Goal: Transaction & Acquisition: Purchase product/service

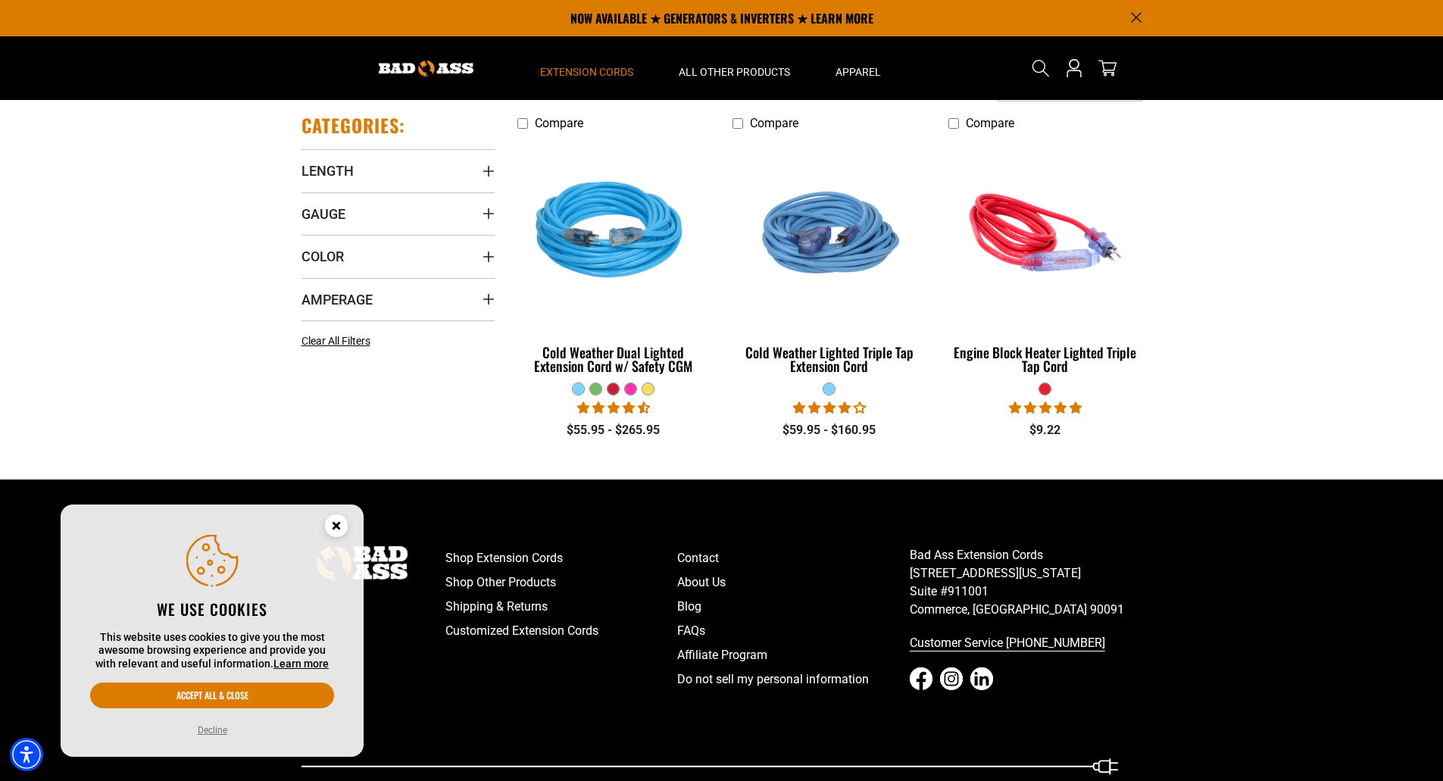
scroll to position [227, 0]
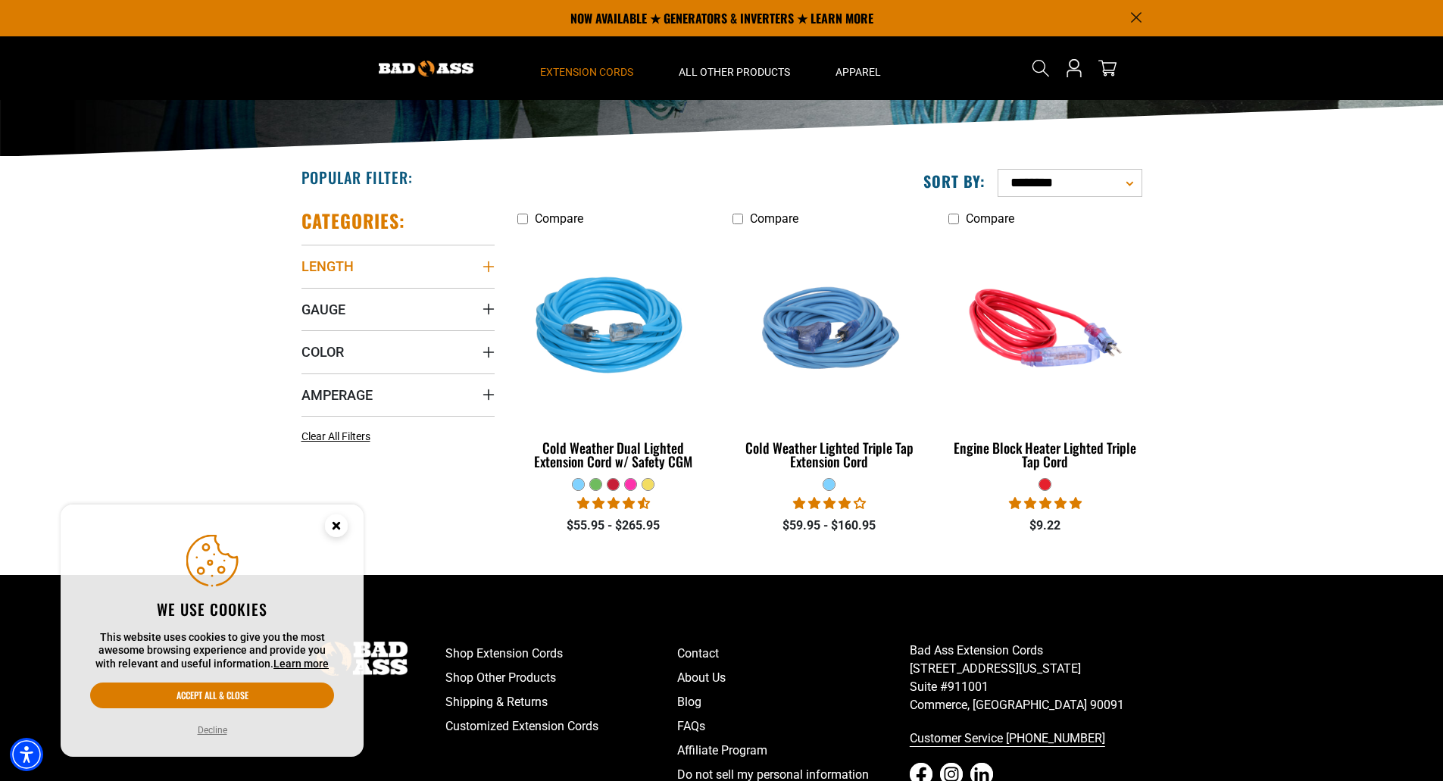
click at [488, 263] on icon "Length" at bounding box center [488, 266] width 11 height 11
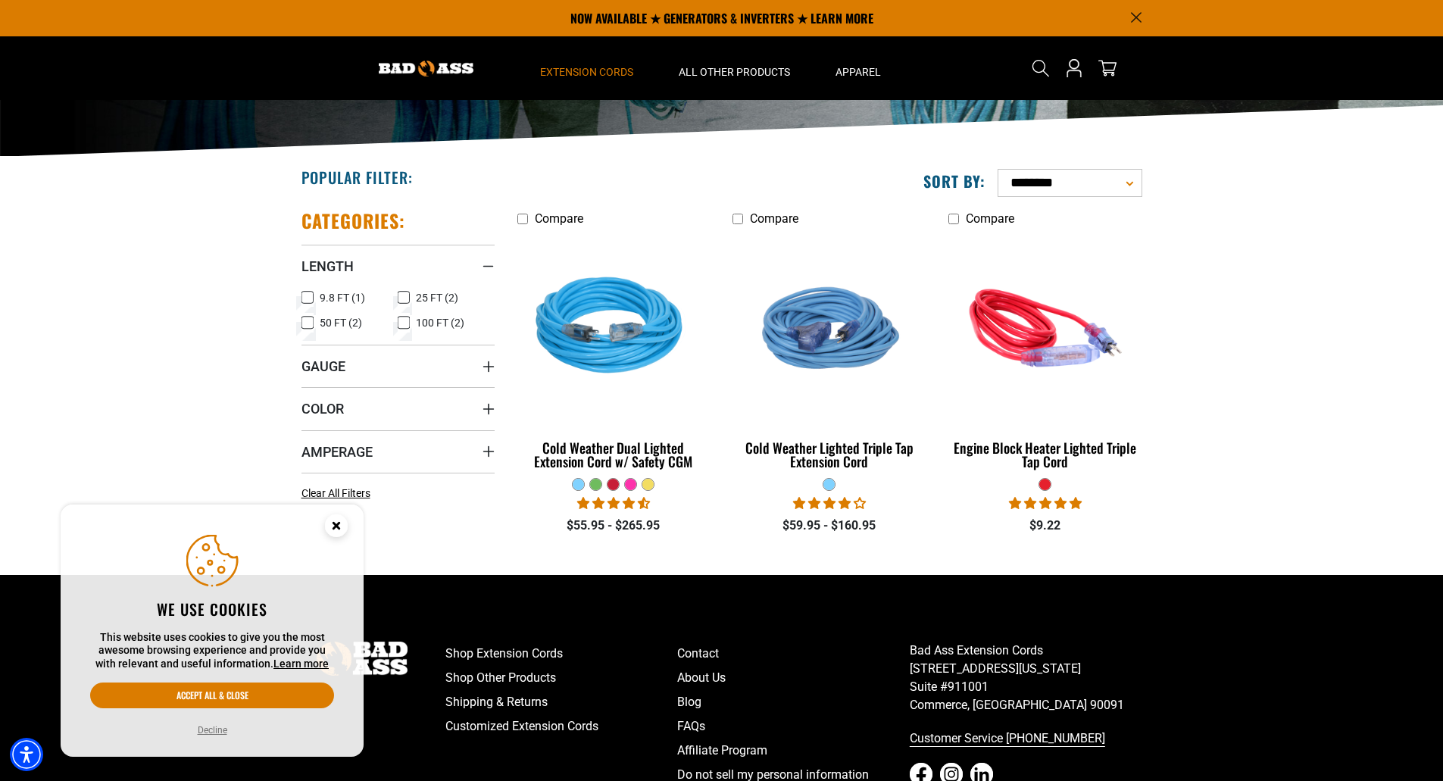
click at [311, 318] on icon at bounding box center [308, 323] width 12 height 20
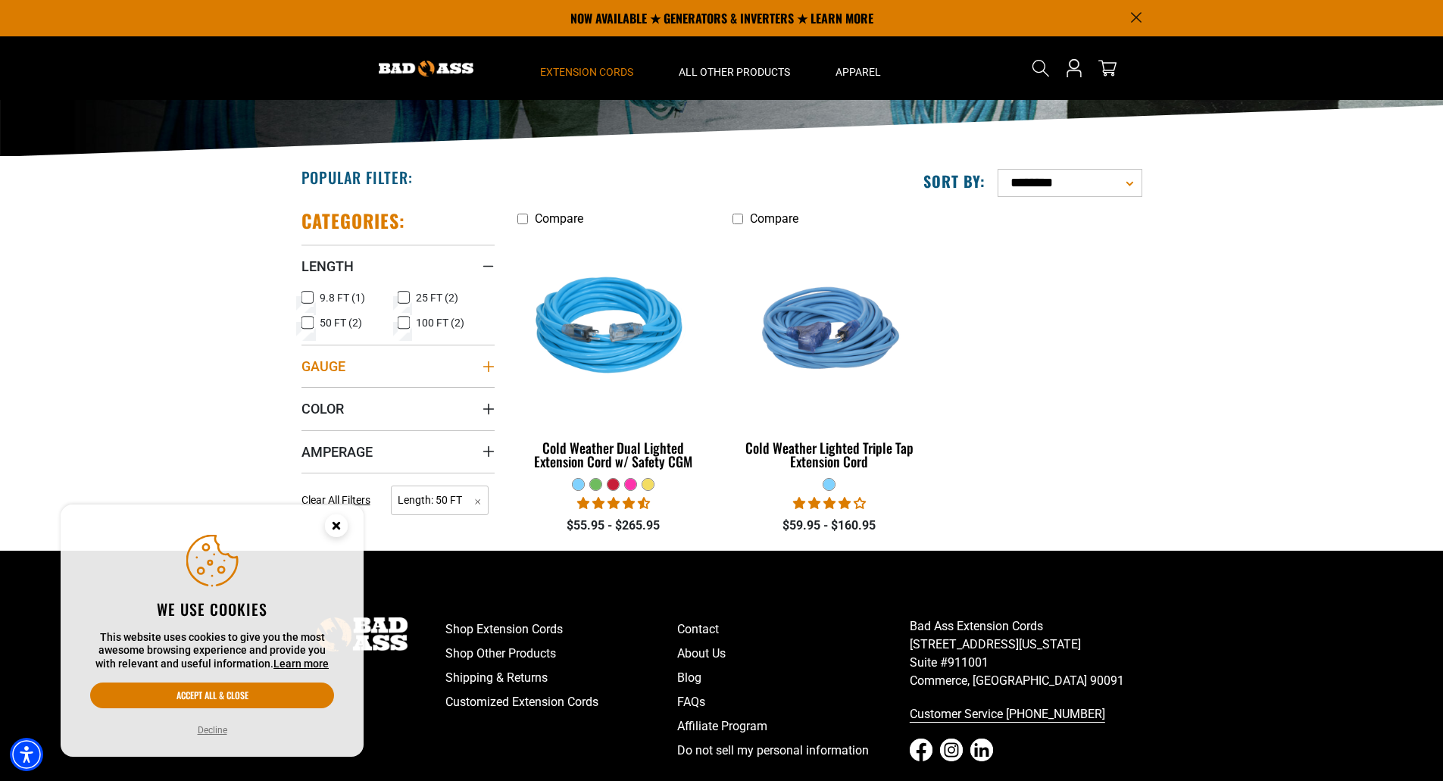
click at [489, 362] on icon "Gauge" at bounding box center [489, 367] width 12 height 12
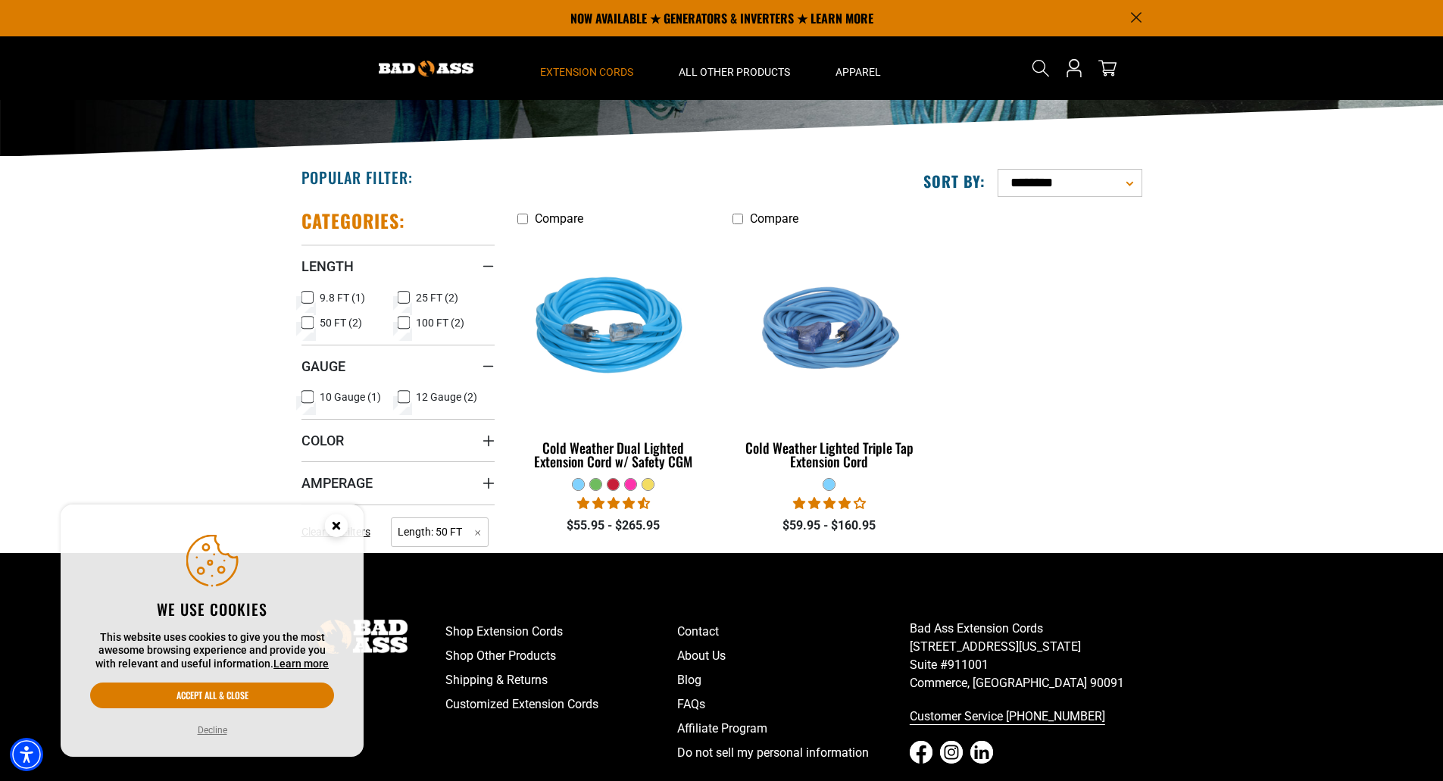
click at [308, 392] on icon at bounding box center [308, 397] width 12 height 20
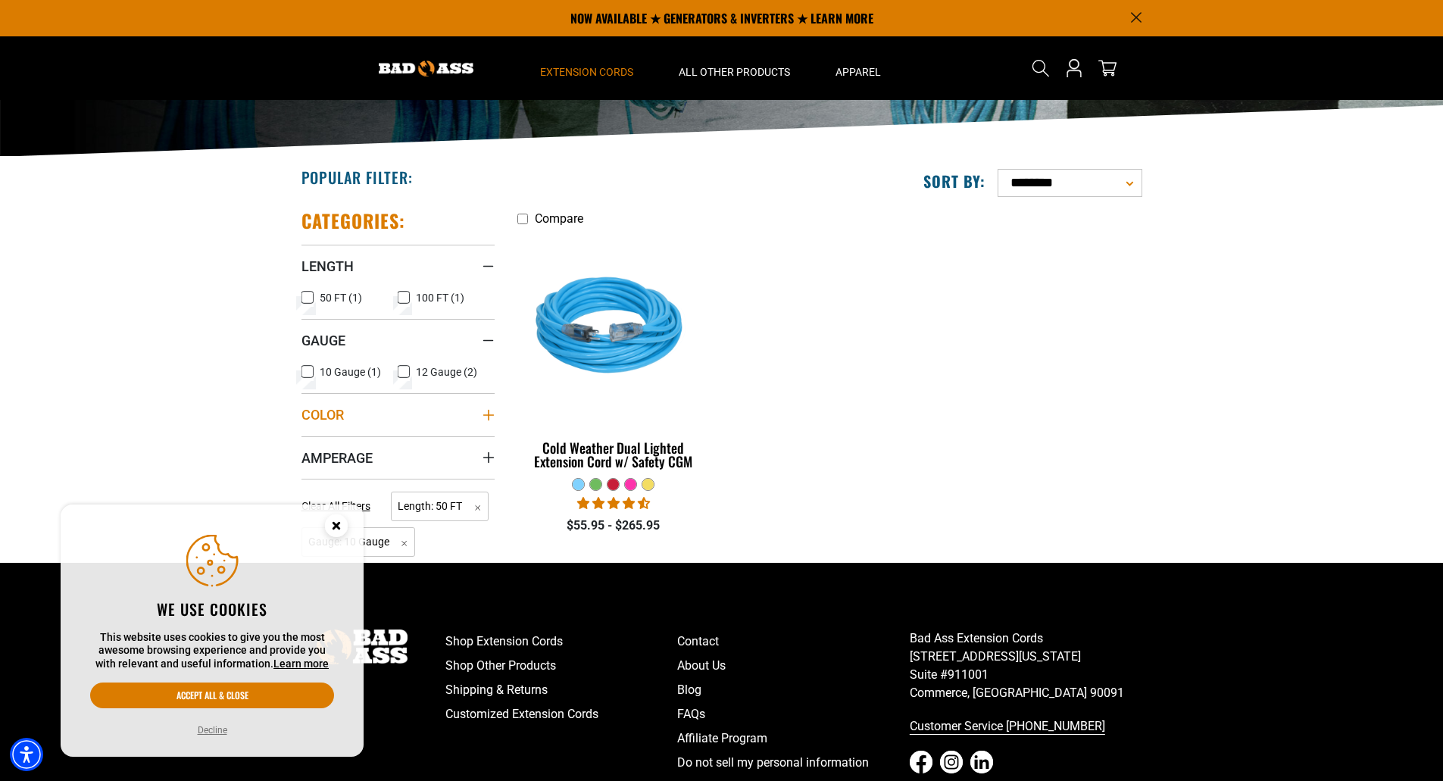
click at [490, 414] on icon "Color" at bounding box center [489, 415] width 12 height 12
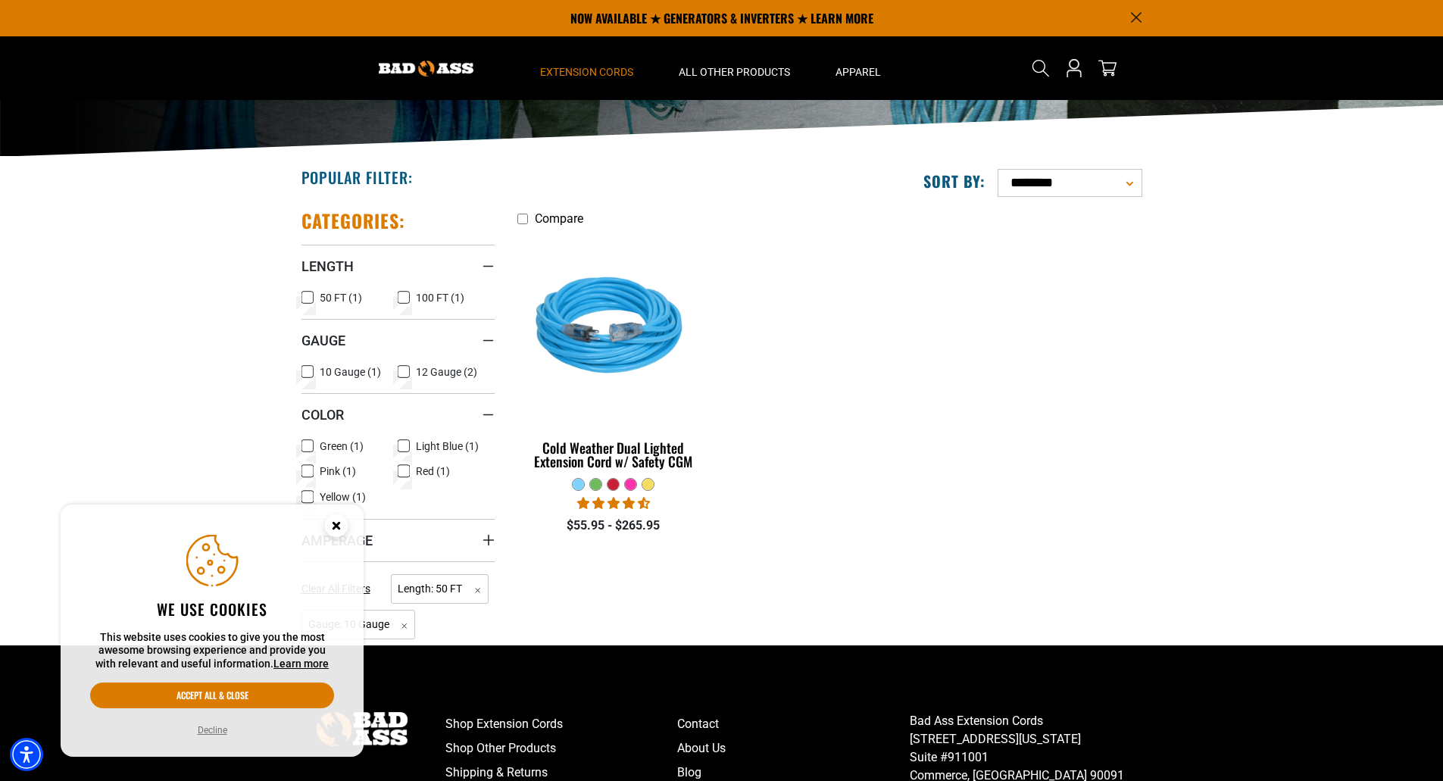
click at [310, 469] on icon at bounding box center [308, 471] width 12 height 20
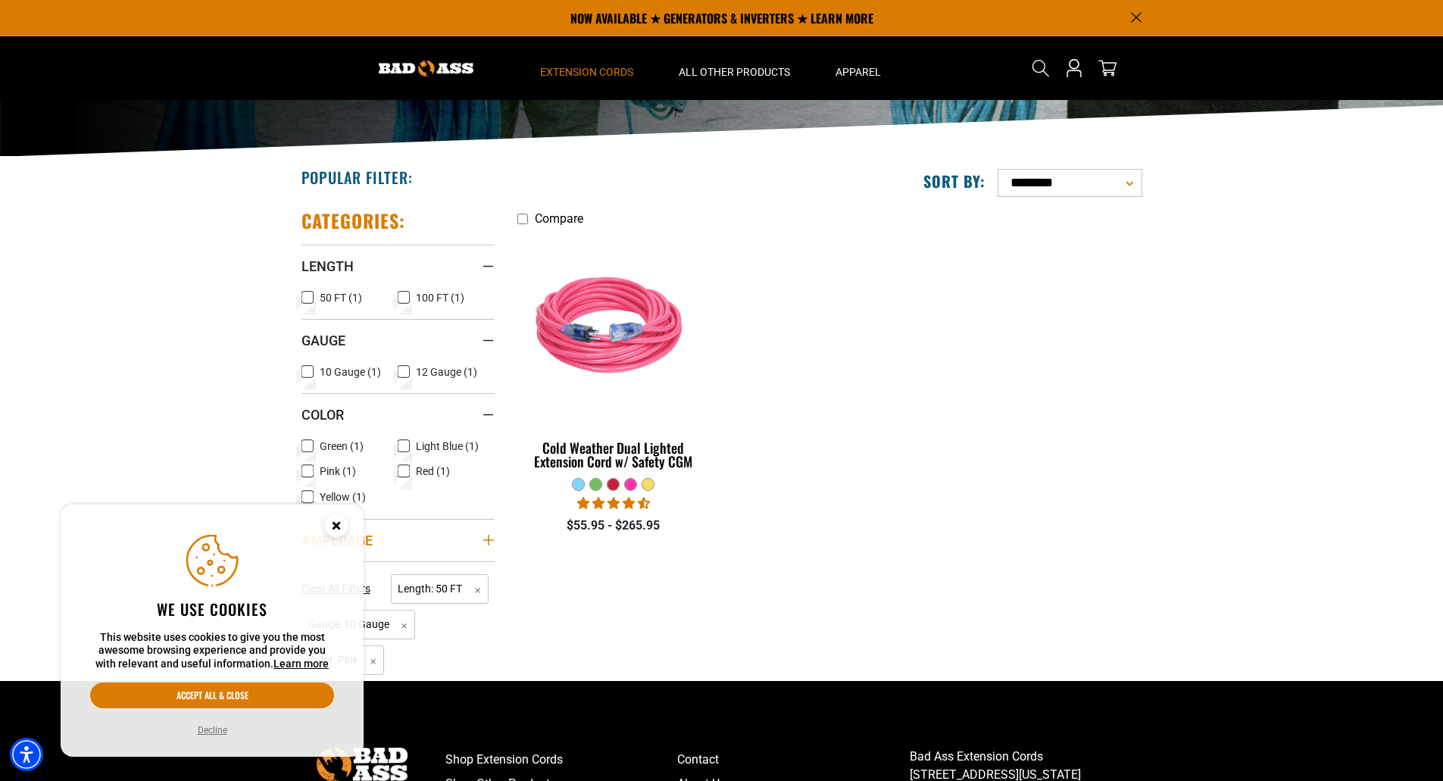
click at [489, 539] on icon "Amperage" at bounding box center [489, 540] width 12 height 12
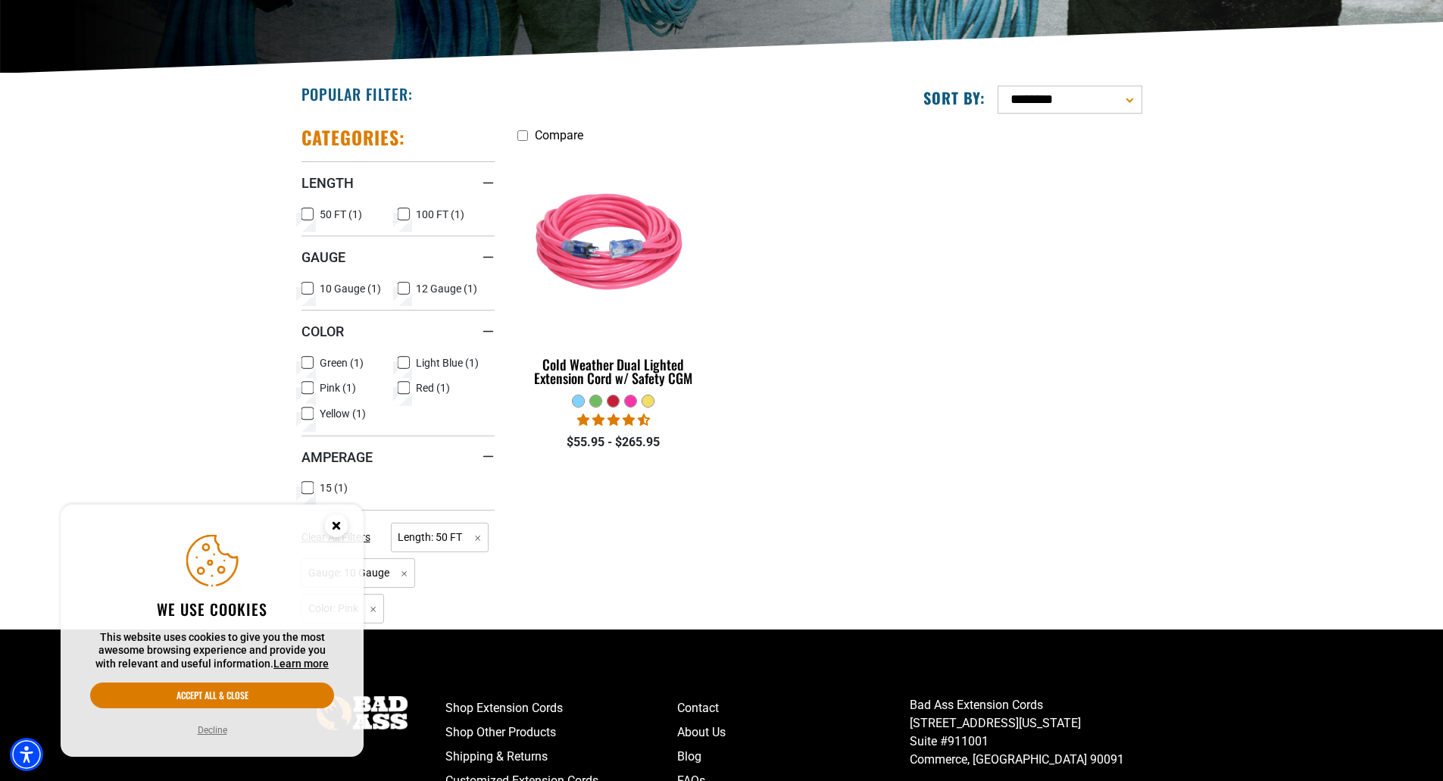
scroll to position [379, 0]
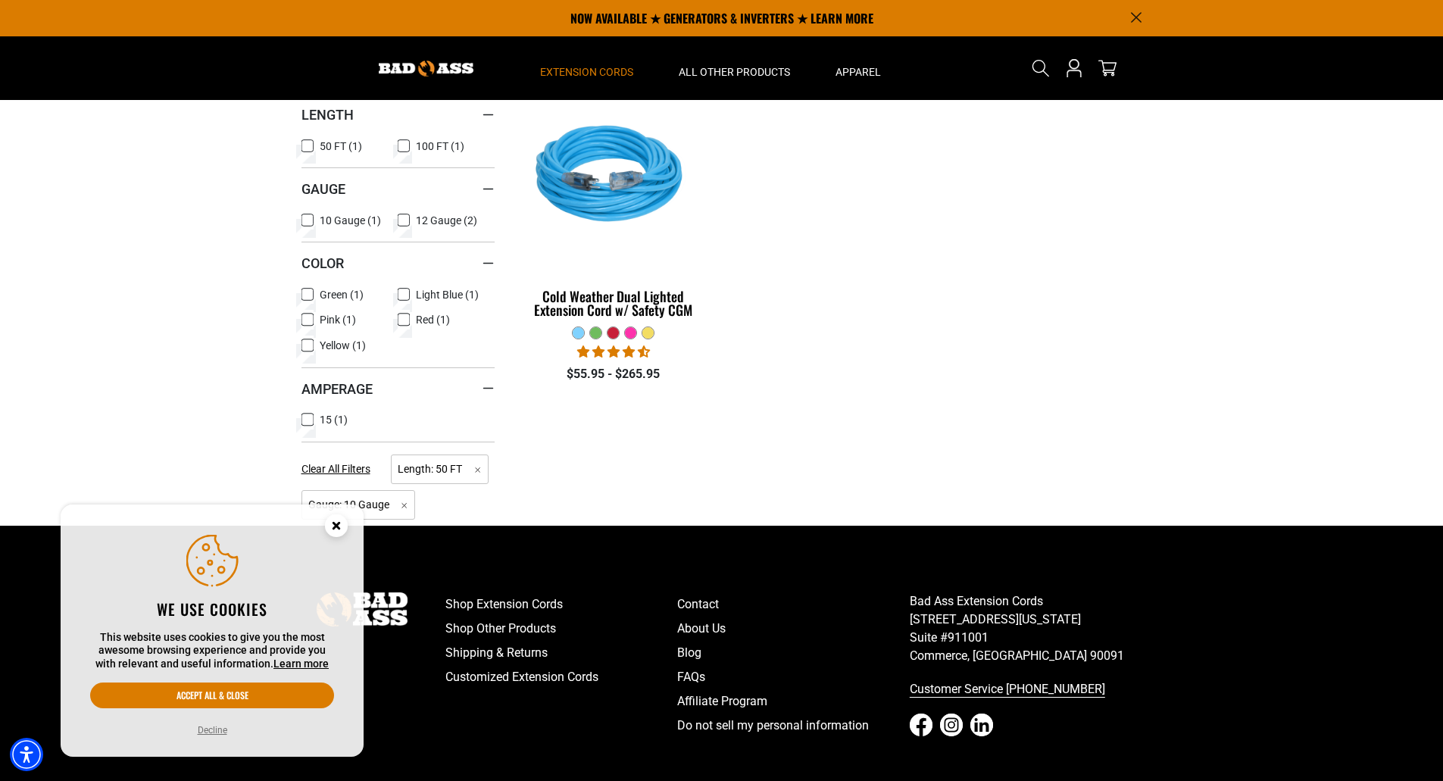
scroll to position [227, 0]
